Goal: Transaction & Acquisition: Book appointment/travel/reservation

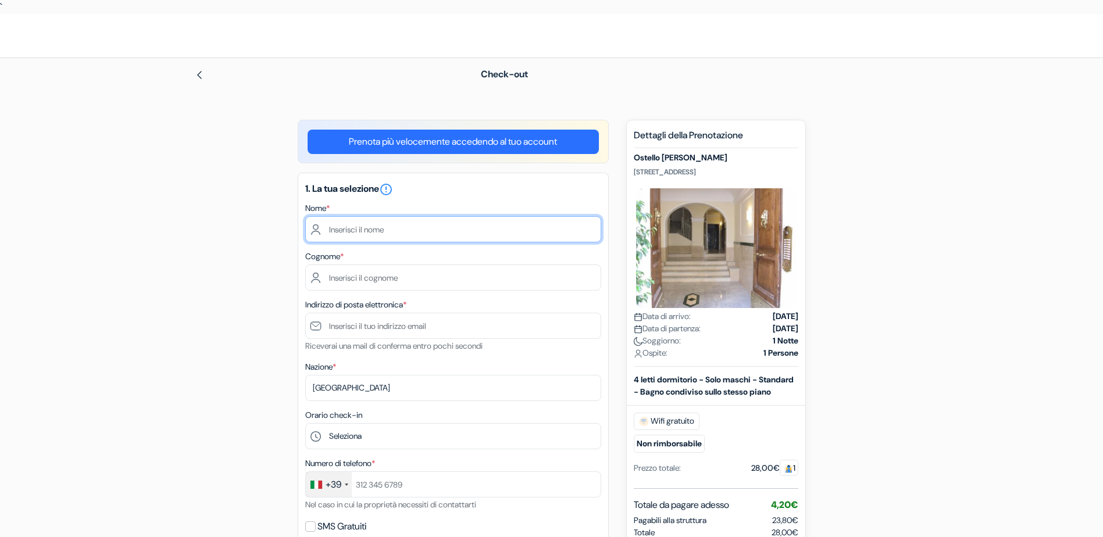
click at [369, 232] on input "text" at bounding box center [453, 229] width 296 height 26
type input "[PERSON_NAME]"
type input "Basanese"
type input "[EMAIL_ADDRESS][DOMAIN_NAME]"
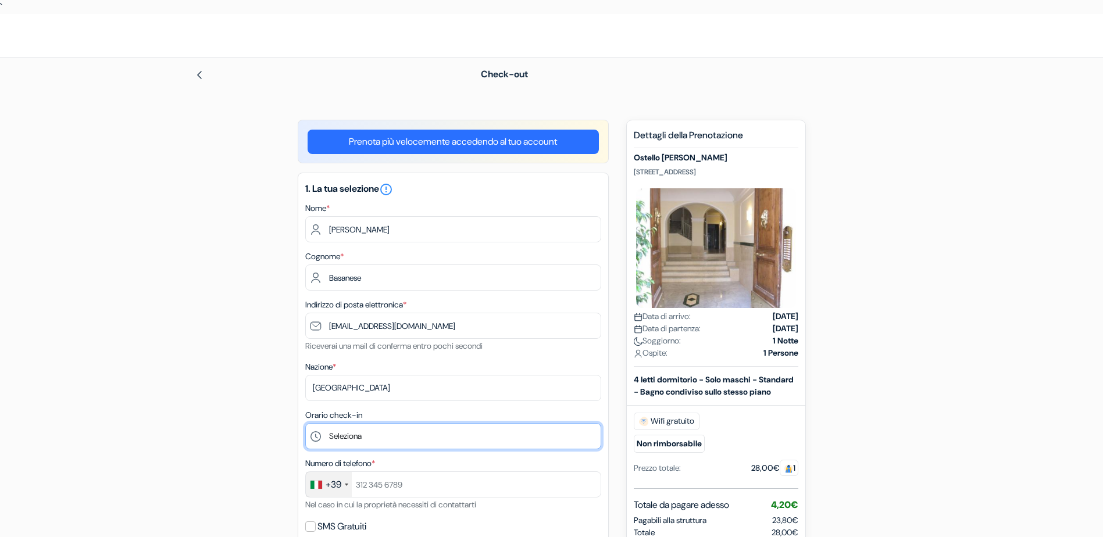
type input "3314328173"
select select "12"
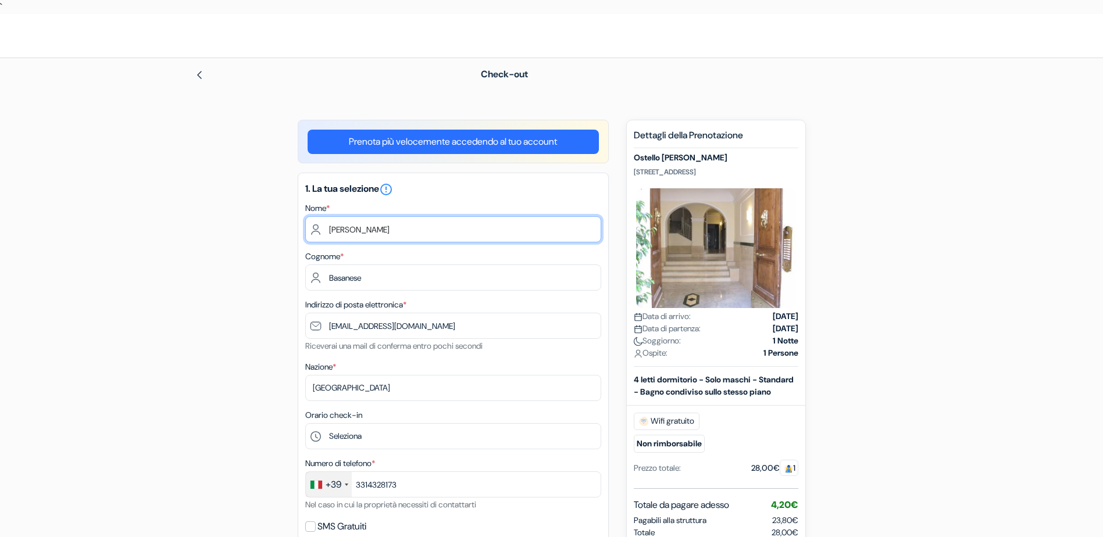
type input "[PERSON_NAME]"
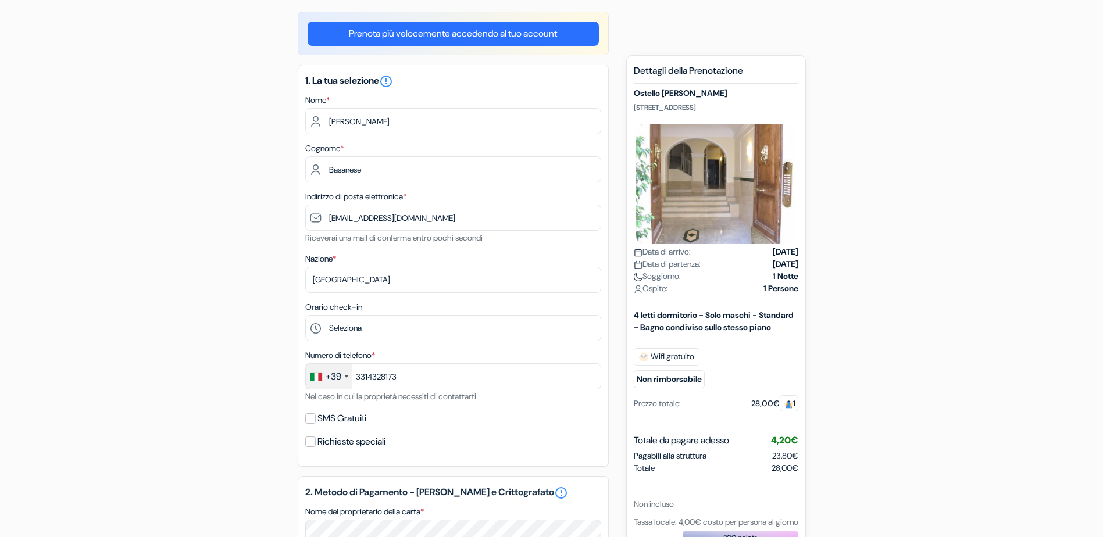
scroll to position [116, 0]
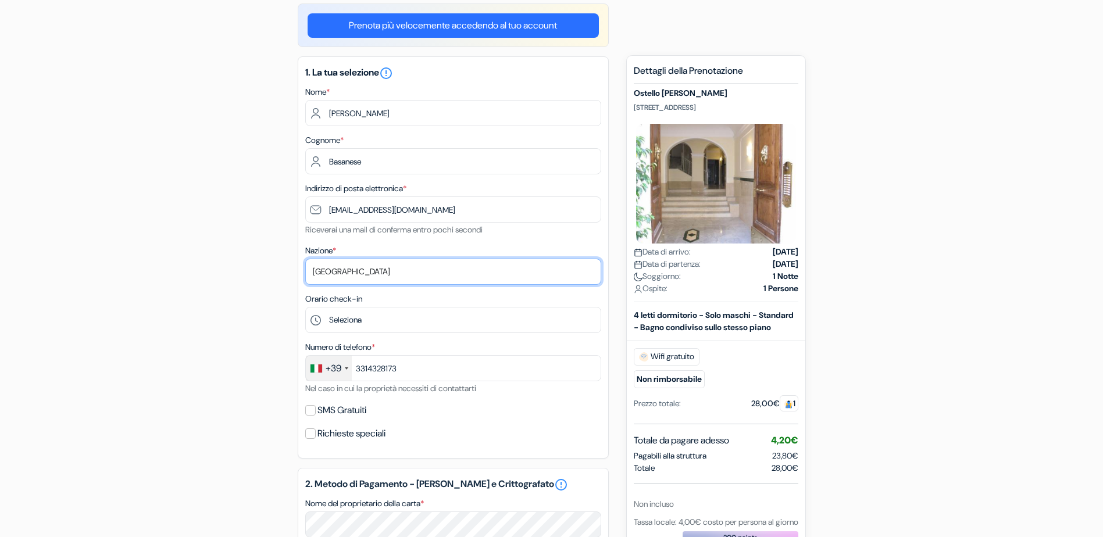
click at [348, 268] on select "Seleziona paese [GEOGRAPHIC_DATA] [GEOGRAPHIC_DATA] [GEOGRAPHIC_DATA] [GEOGRAPH…" at bounding box center [453, 272] width 296 height 26
select select "67"
click at [305, 259] on select "Seleziona paese [GEOGRAPHIC_DATA] [GEOGRAPHIC_DATA] [GEOGRAPHIC_DATA] [GEOGRAPH…" at bounding box center [453, 272] width 296 height 26
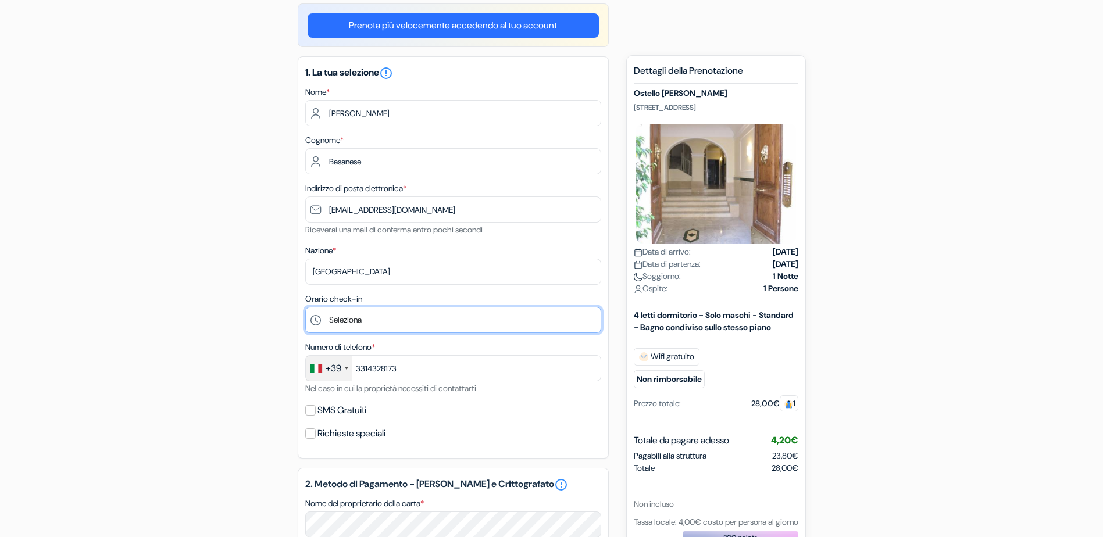
click at [316, 319] on select "Seleziona 1:00 2:00 3:00 4:00 5:00 6:00 7:00 8:00 9:00 10:00 11:00 12:00 13:00 …" at bounding box center [453, 320] width 296 height 26
select select "22"
click at [305, 307] on select "Seleziona 1:00 2:00 3:00 4:00 5:00 6:00 7:00 8:00 9:00 10:00 11:00 12:00 13:00 …" at bounding box center [453, 320] width 296 height 26
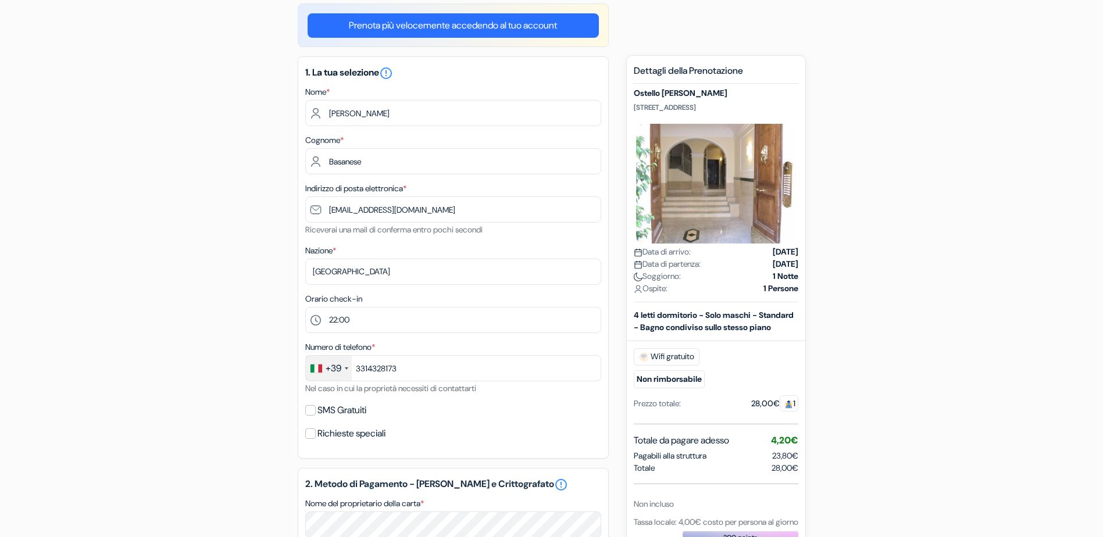
click at [180, 326] on div "add_box Ostello [PERSON_NAME] [STREET_ADDRESS] Dettagli della Struttura X Ostel…" at bounding box center [552, 479] width 768 height 952
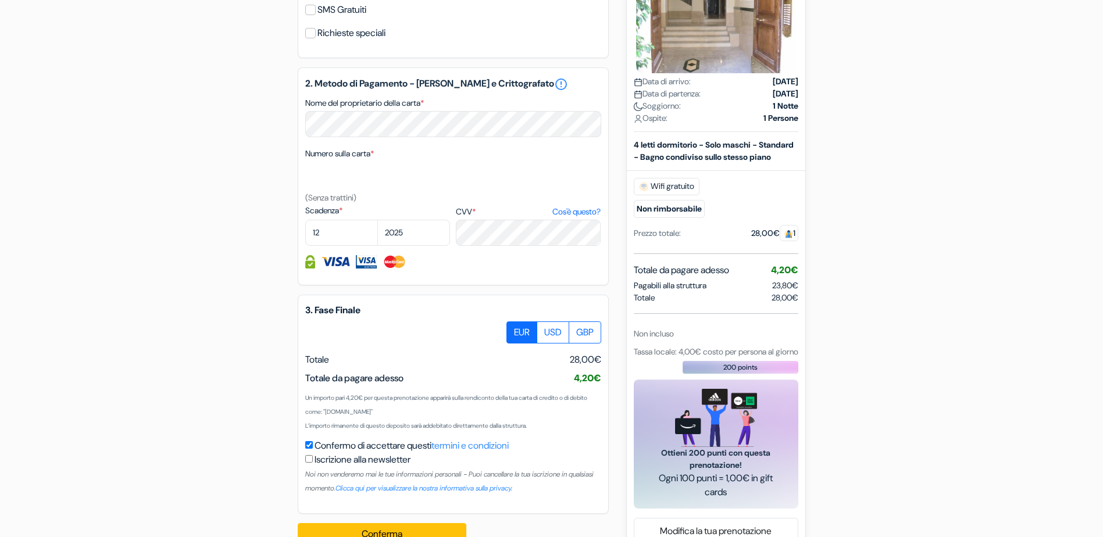
scroll to position [523, 0]
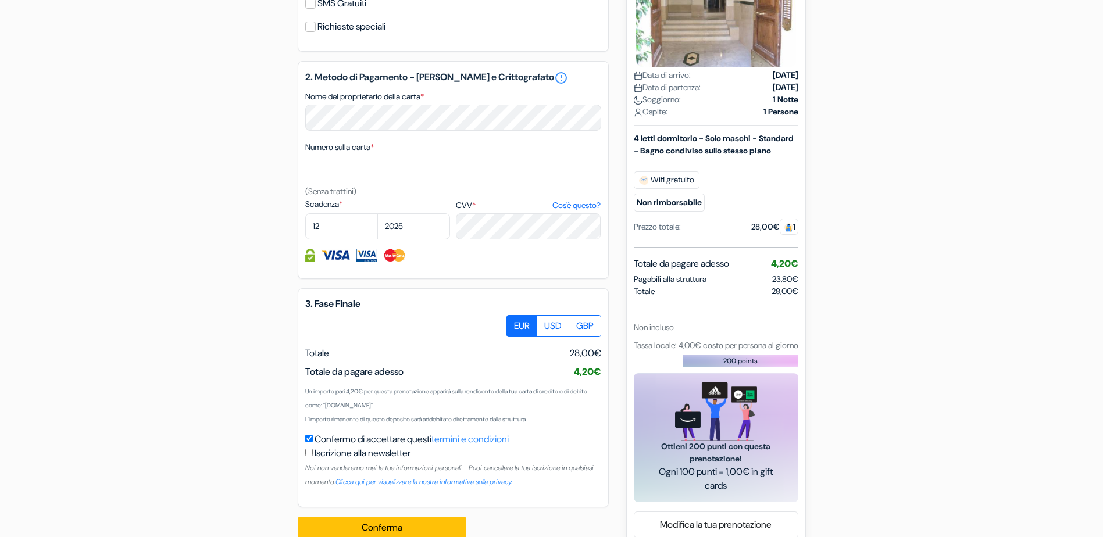
click at [249, 368] on div "add_box Ostello [PERSON_NAME] [STREET_ADDRESS] Dettagli della Struttura X Ostel…" at bounding box center [552, 72] width 768 height 952
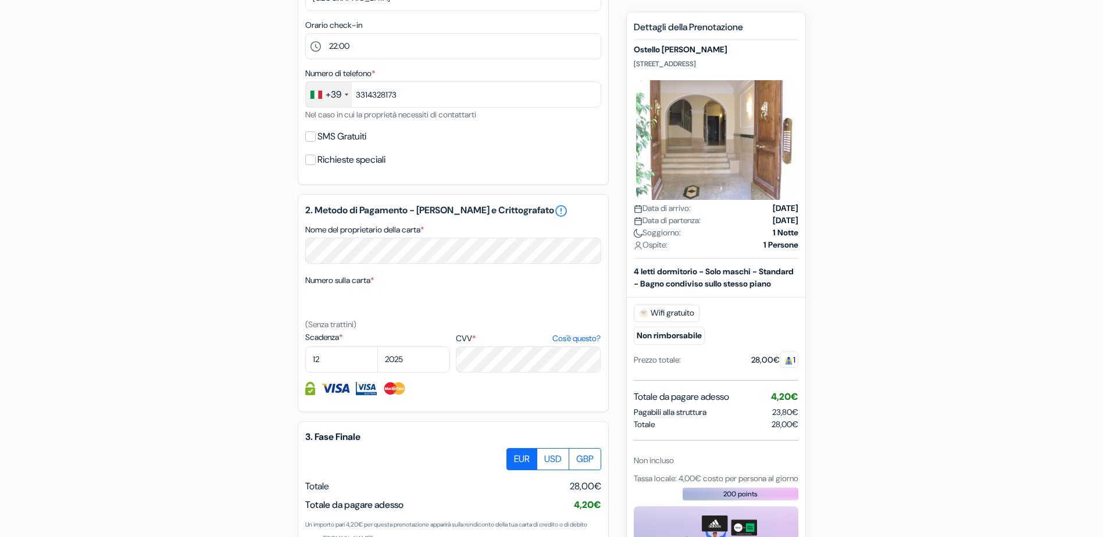
scroll to position [546, 0]
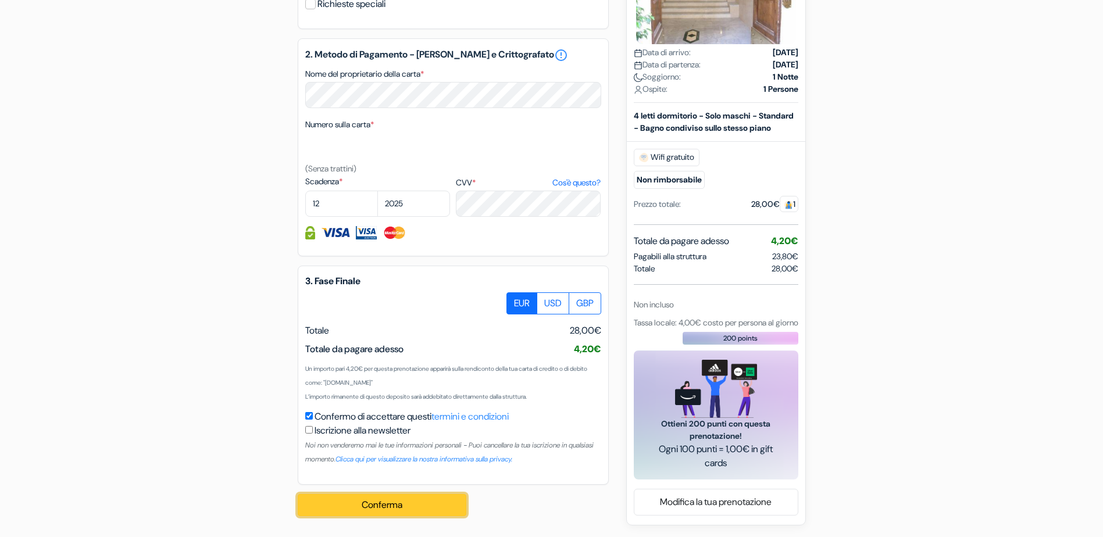
click at [409, 507] on button "Conferma Loading..." at bounding box center [382, 505] width 169 height 22
